Goal: Manage account settings

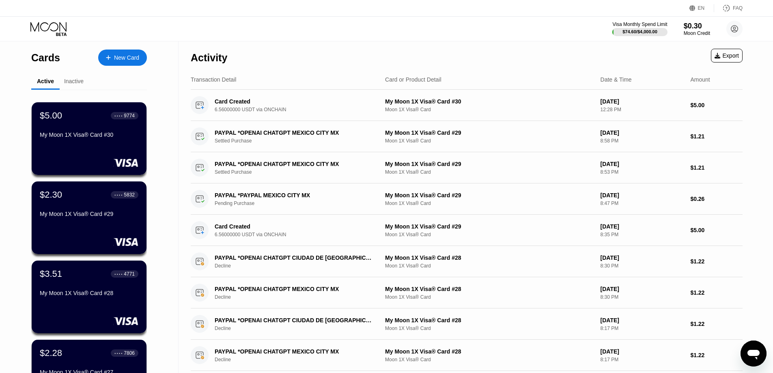
click at [73, 81] on div "Inactive" at bounding box center [73, 81] width 19 height 6
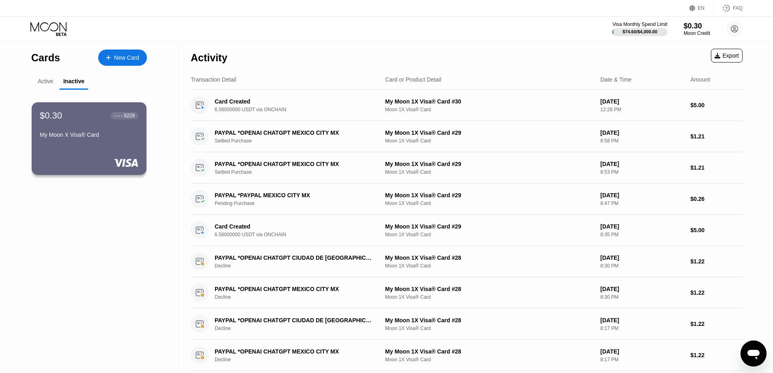
click at [45, 84] on div "Active" at bounding box center [45, 81] width 15 height 6
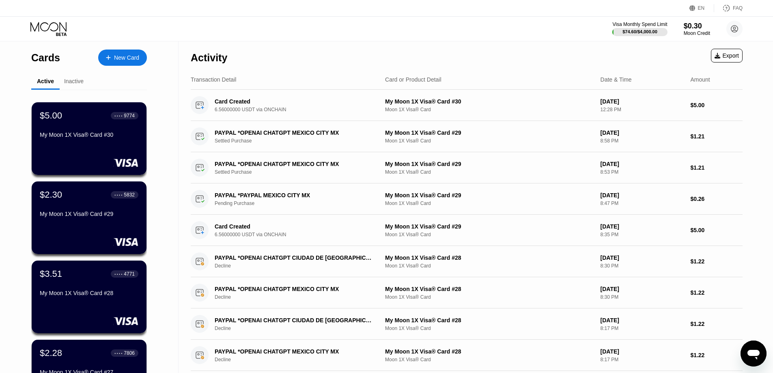
click at [80, 77] on div "Inactive" at bounding box center [74, 82] width 28 height 16
click at [78, 78] on div "Inactive" at bounding box center [73, 81] width 19 height 6
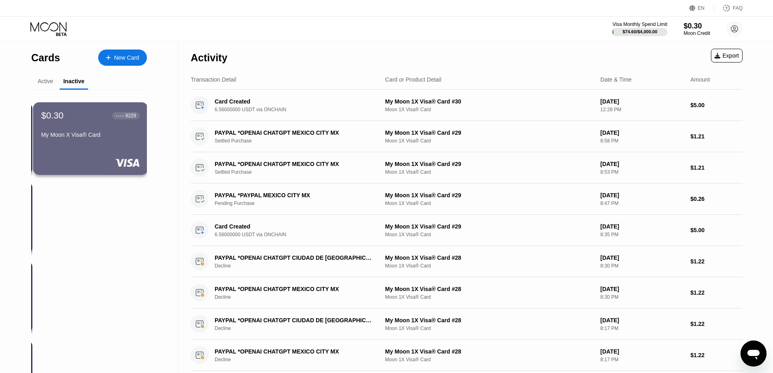
click at [44, 84] on div "Active" at bounding box center [45, 81] width 15 height 6
